Goal: Task Accomplishment & Management: Use online tool/utility

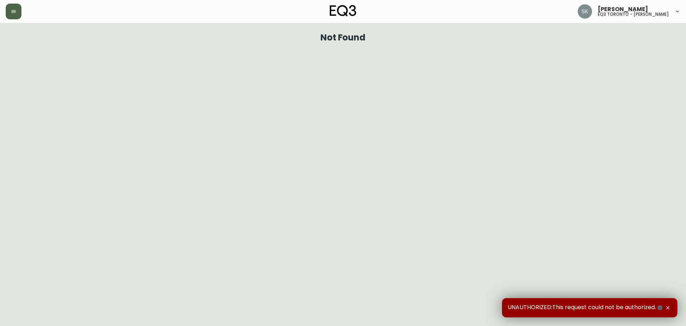
click at [13, 12] on icon "button" at bounding box center [14, 12] width 6 height 6
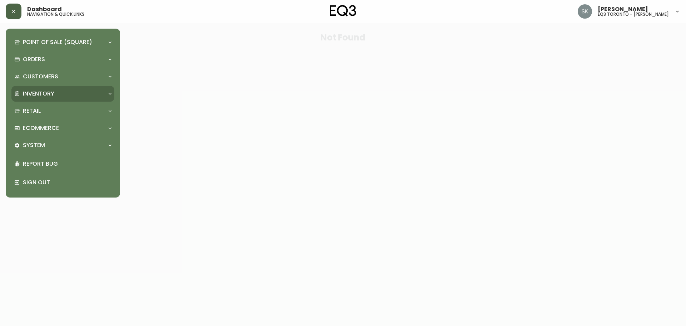
click at [40, 94] on p "Inventory" at bounding box center [38, 94] width 31 height 8
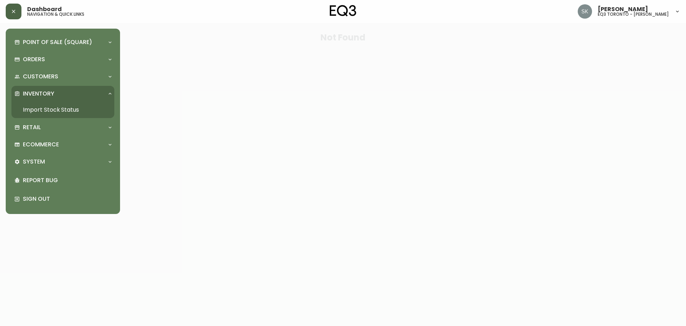
click at [42, 111] on link "Import Stock Status" at bounding box center [62, 110] width 103 height 16
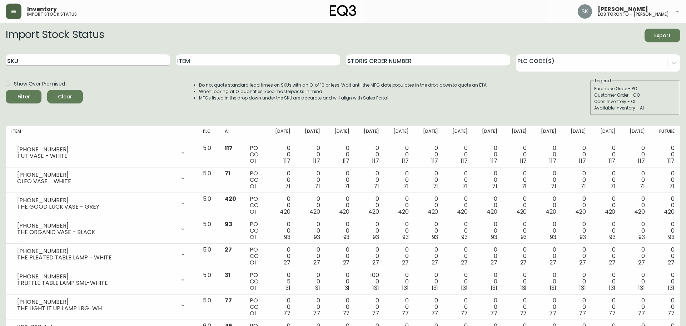
click at [55, 59] on input "SKU" at bounding box center [88, 59] width 164 height 11
paste input "[PHONE_NUMBER]"
click at [6, 90] on button "Filter" at bounding box center [24, 97] width 36 height 14
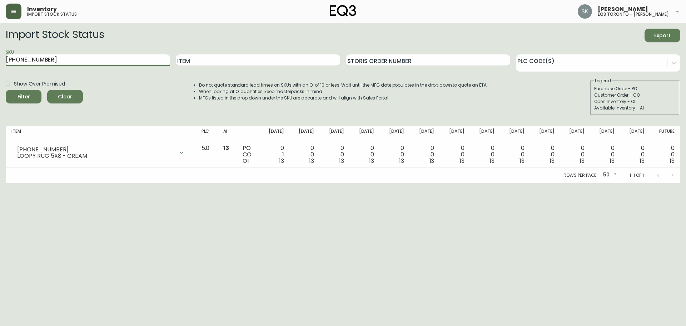
drag, startPoint x: 59, startPoint y: 54, endPoint x: 0, endPoint y: 57, distance: 58.7
click at [0, 57] on main "Import Stock Status Export SKU [PHONE_NUMBER] Item Storis Order Number PLC Code…" at bounding box center [343, 103] width 686 height 160
paste input "2"
click at [6, 90] on button "Filter" at bounding box center [24, 97] width 36 height 14
drag, startPoint x: 65, startPoint y: 63, endPoint x: 0, endPoint y: 60, distance: 65.5
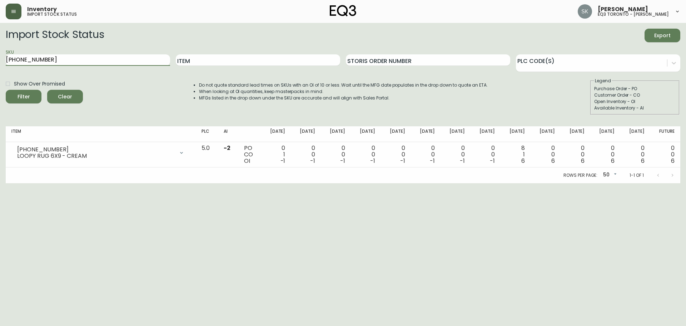
click at [0, 60] on main "Import Stock Status Export SKU [PHONE_NUMBER] Item Storis Order Number PLC Code…" at bounding box center [343, 103] width 686 height 160
paste input "3"
type input "[PHONE_NUMBER]"
click at [6, 90] on button "Filter" at bounding box center [24, 97] width 36 height 14
